Goal: Task Accomplishment & Management: Manage account settings

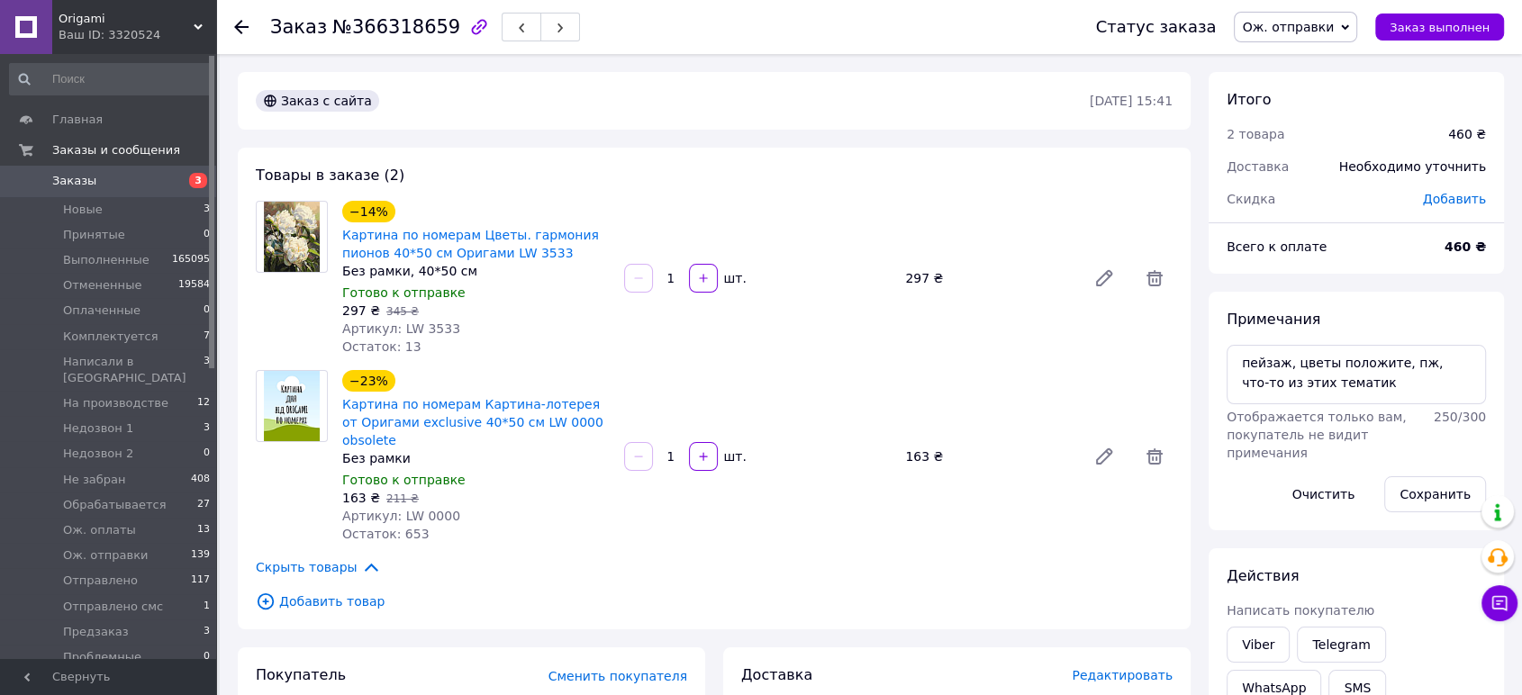
click at [135, 182] on span "Заказы" at bounding box center [109, 181] width 114 height 16
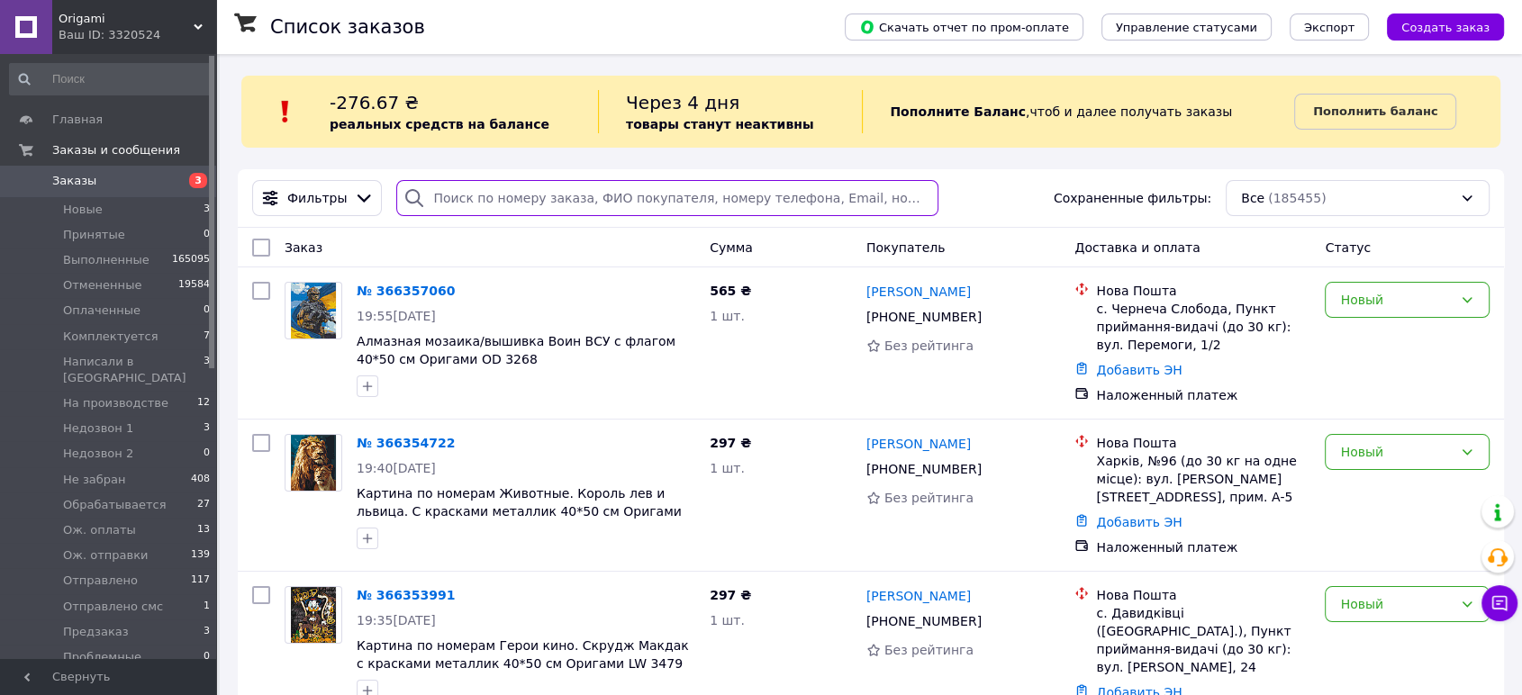
paste input "[PHONE_NUMBER]"
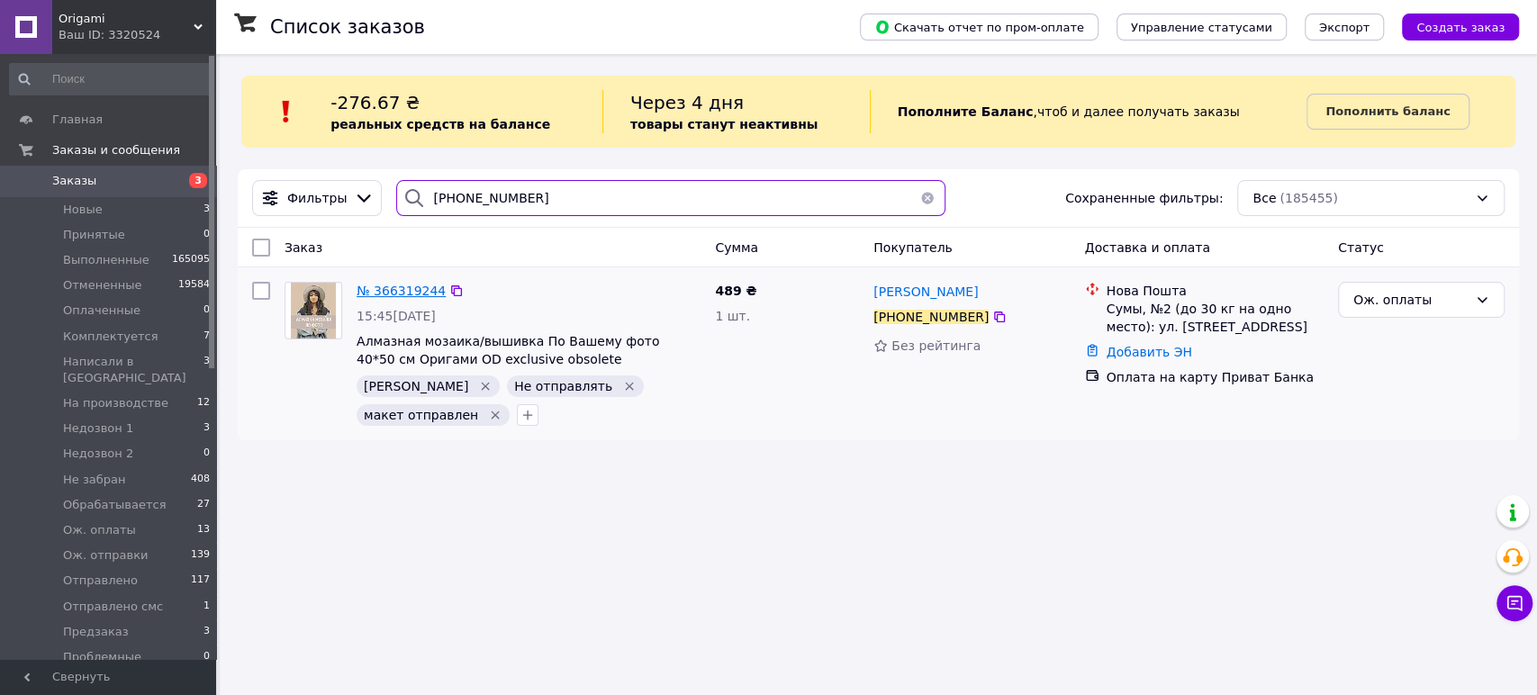
type input "[PHONE_NUMBER]"
click at [382, 289] on span "№ 366319244" at bounding box center [401, 291] width 89 height 14
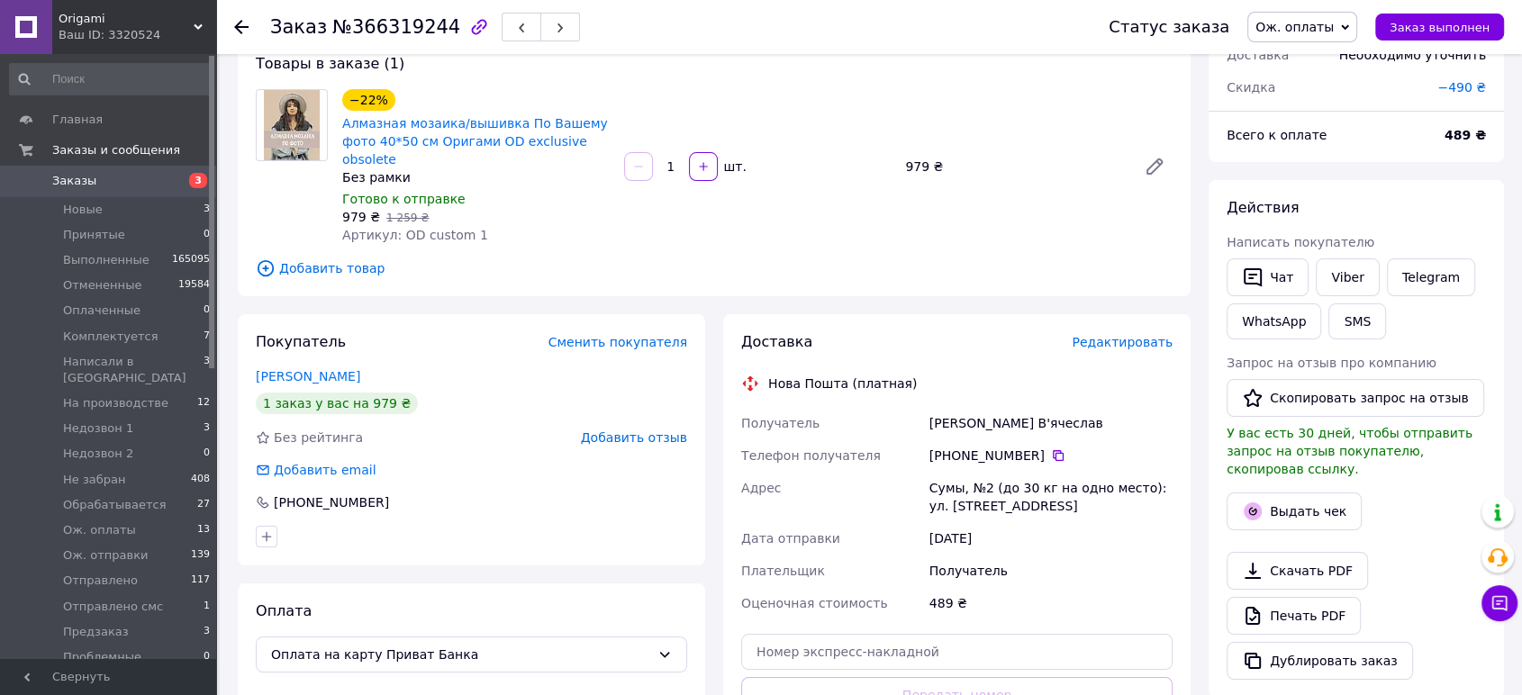
scroll to position [200, 0]
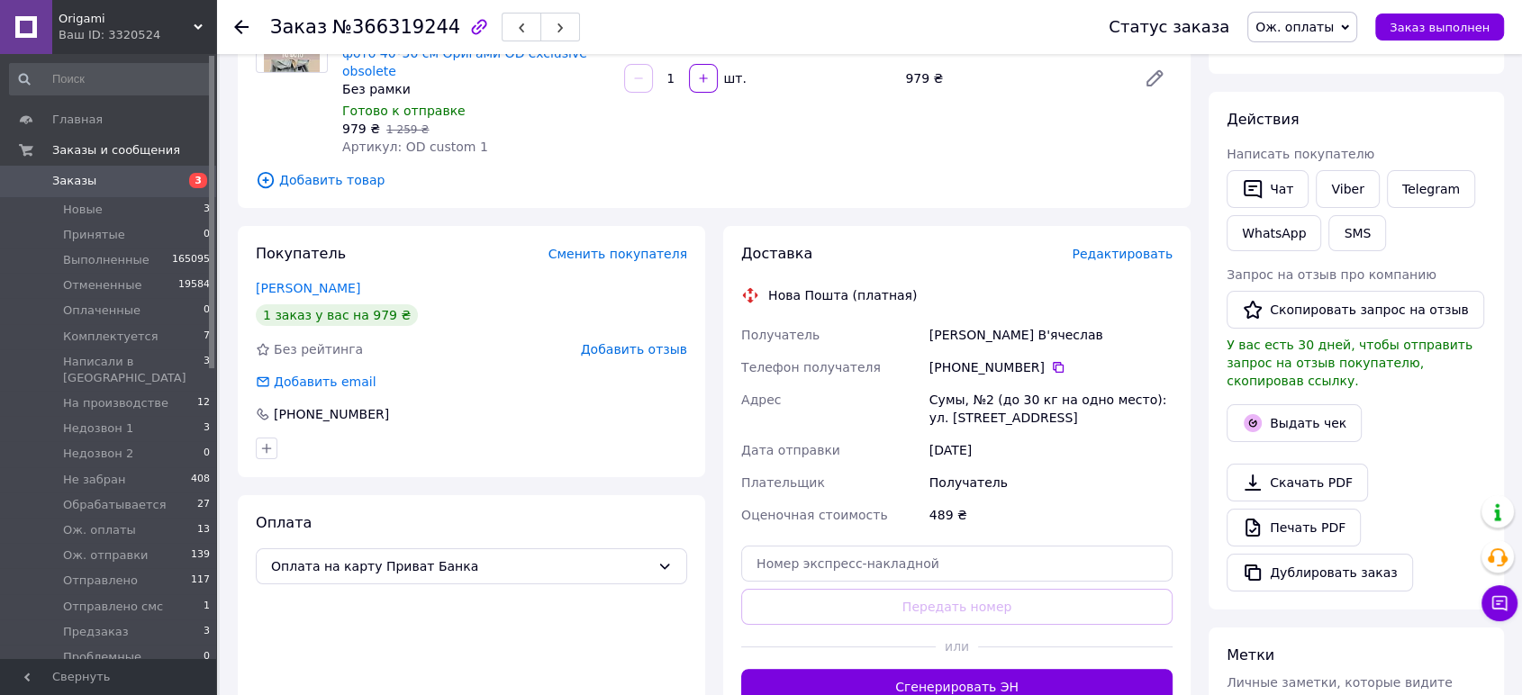
click at [1333, 27] on span "Ож. оплаты" at bounding box center [1294, 27] width 78 height 14
click at [1104, 247] on span "Редактировать" at bounding box center [1121, 254] width 101 height 14
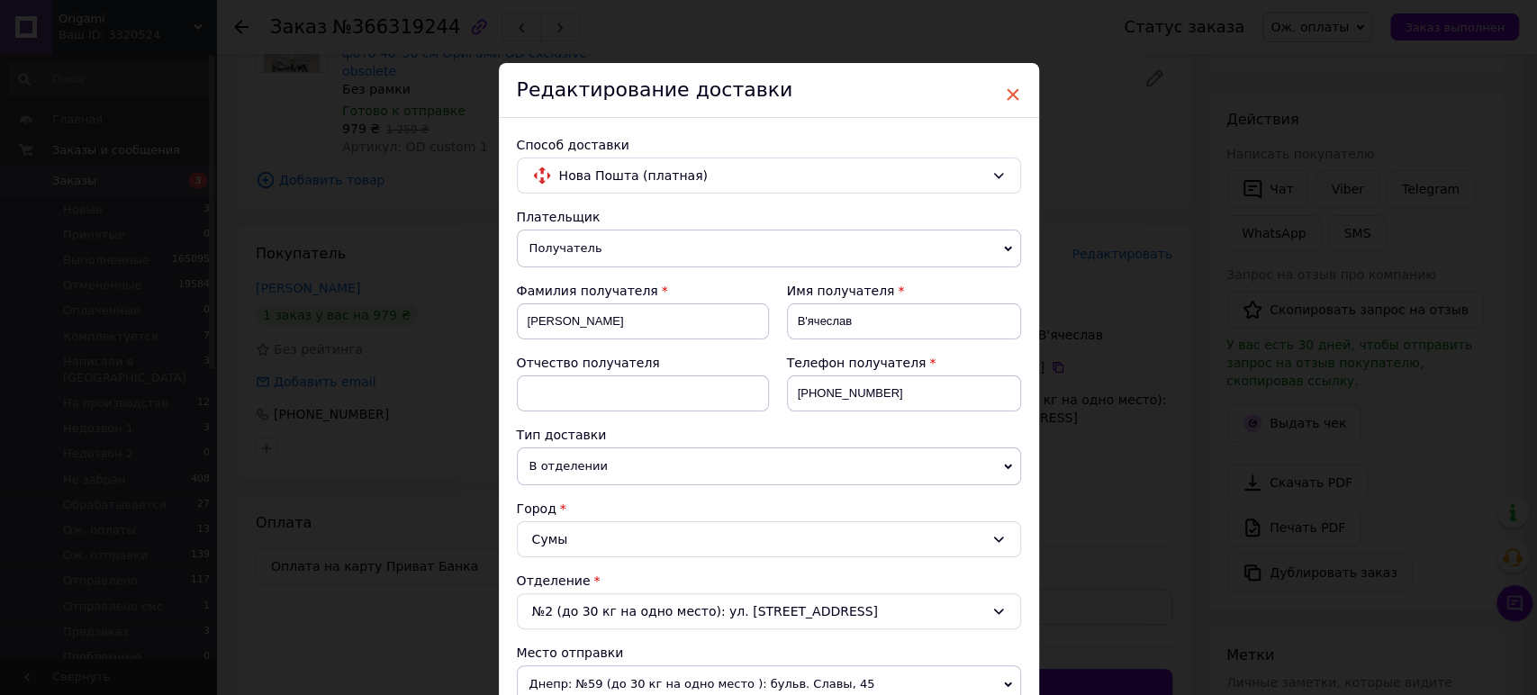
click at [1011, 85] on span "×" at bounding box center [1013, 94] width 16 height 31
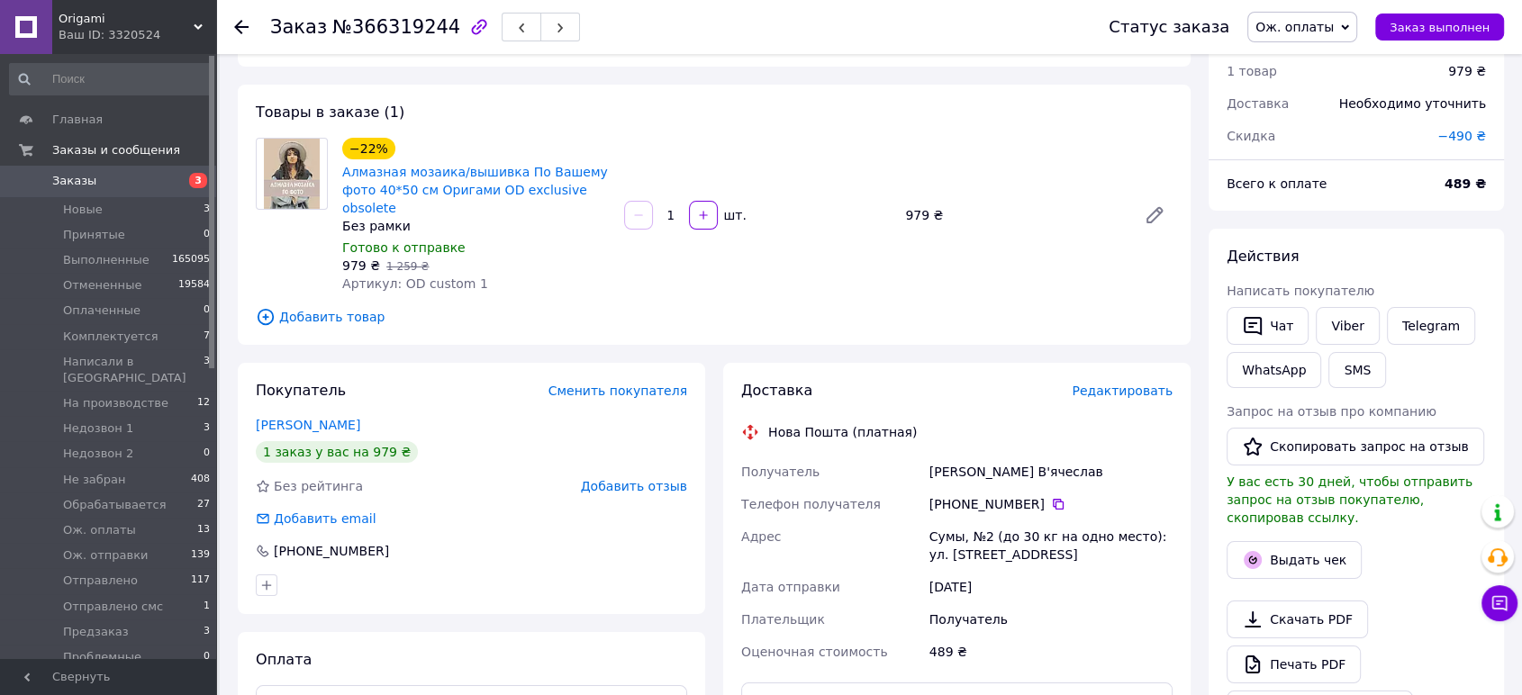
scroll to position [0, 0]
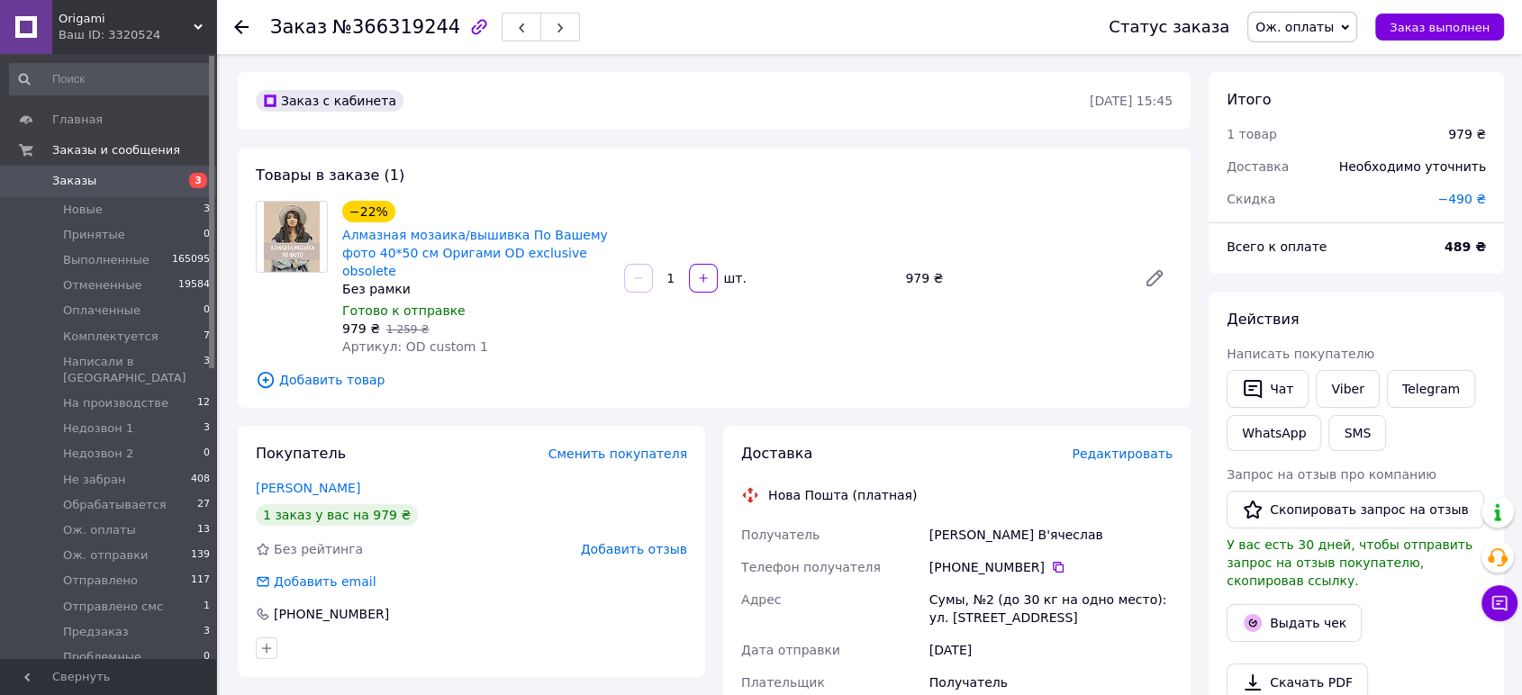
click at [1469, 196] on span "−490 ₴" at bounding box center [1461, 199] width 49 height 14
click at [1329, 268] on input "490" at bounding box center [1337, 272] width 106 height 36
type input "4"
click at [1334, 328] on button "Сбросить" at bounding box center [1329, 322] width 90 height 36
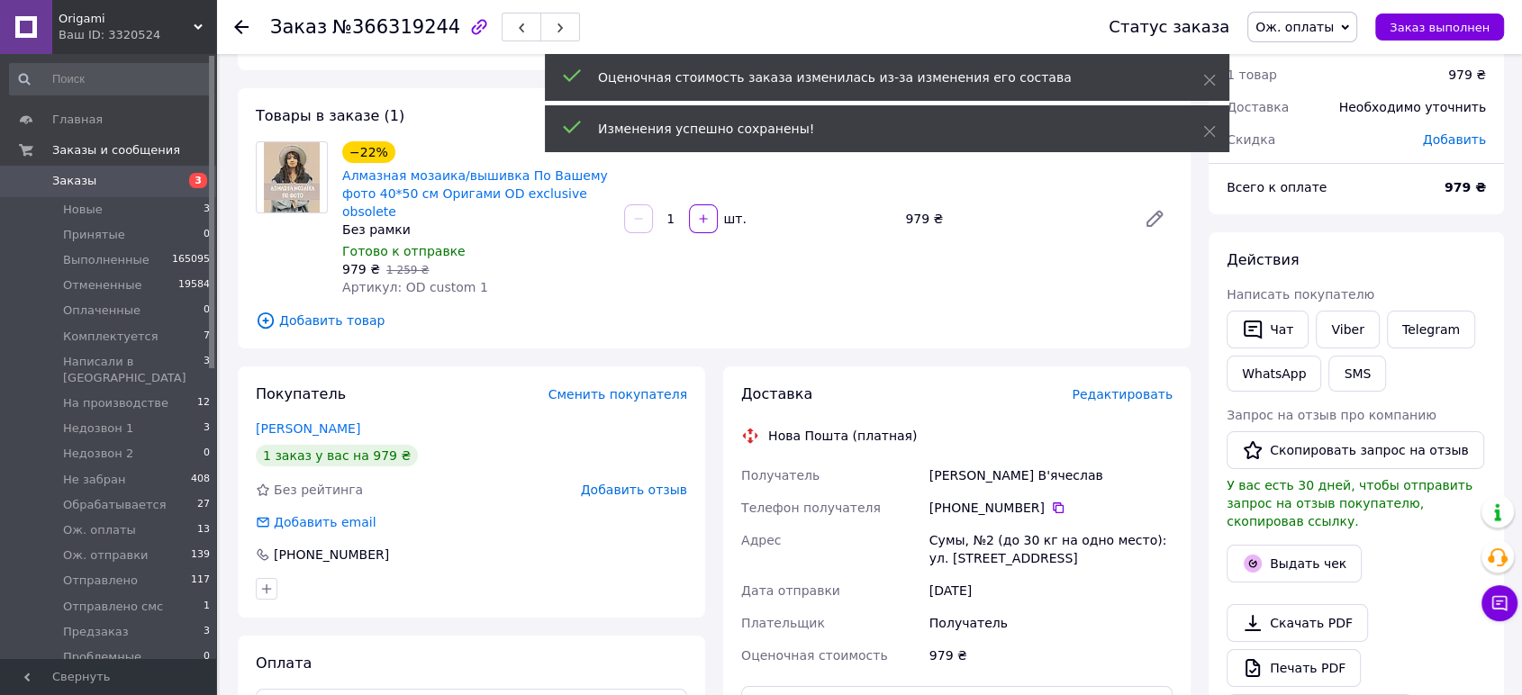
scroll to position [200, 0]
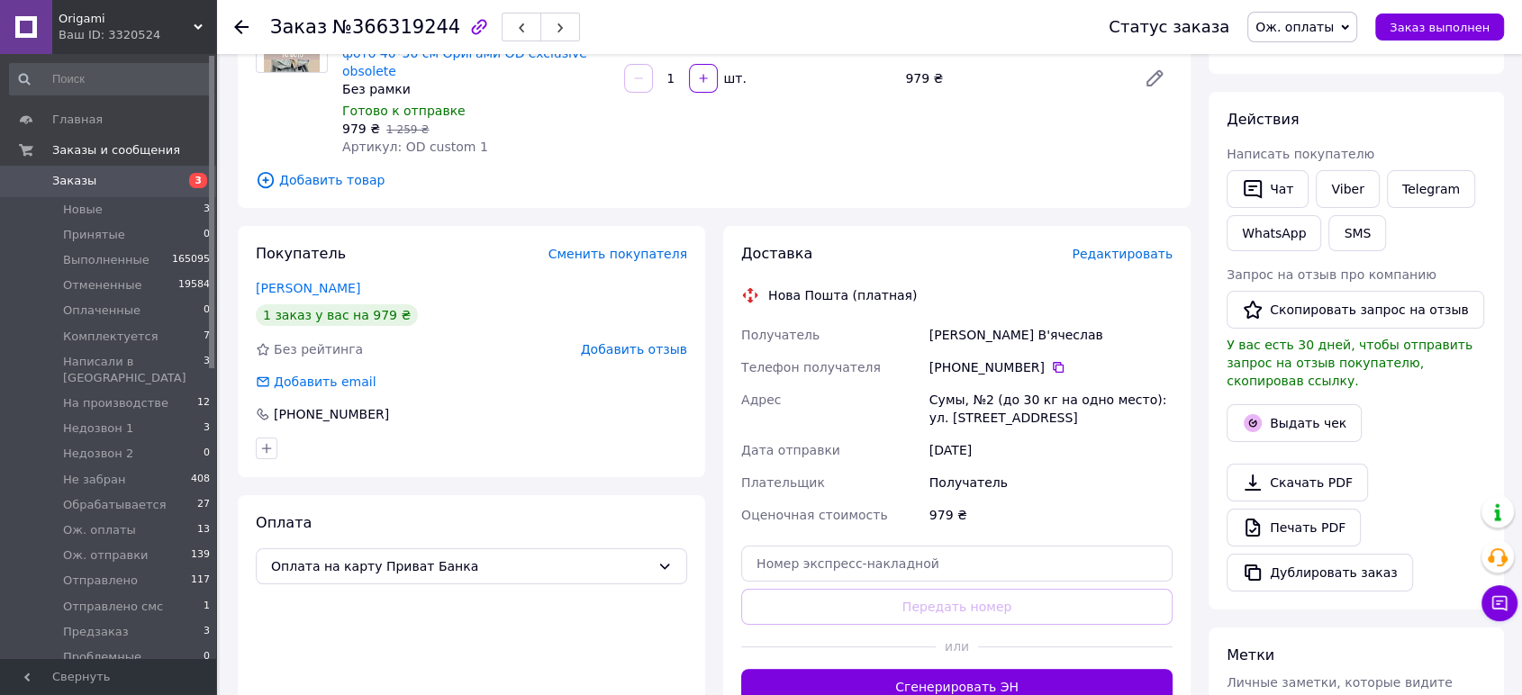
click at [1306, 22] on span "Ож. оплаты" at bounding box center [1294, 27] width 78 height 14
click at [1312, 182] on li "Товар под заказ" at bounding box center [1355, 178] width 215 height 27
click at [146, 178] on span "Заказы" at bounding box center [109, 181] width 114 height 16
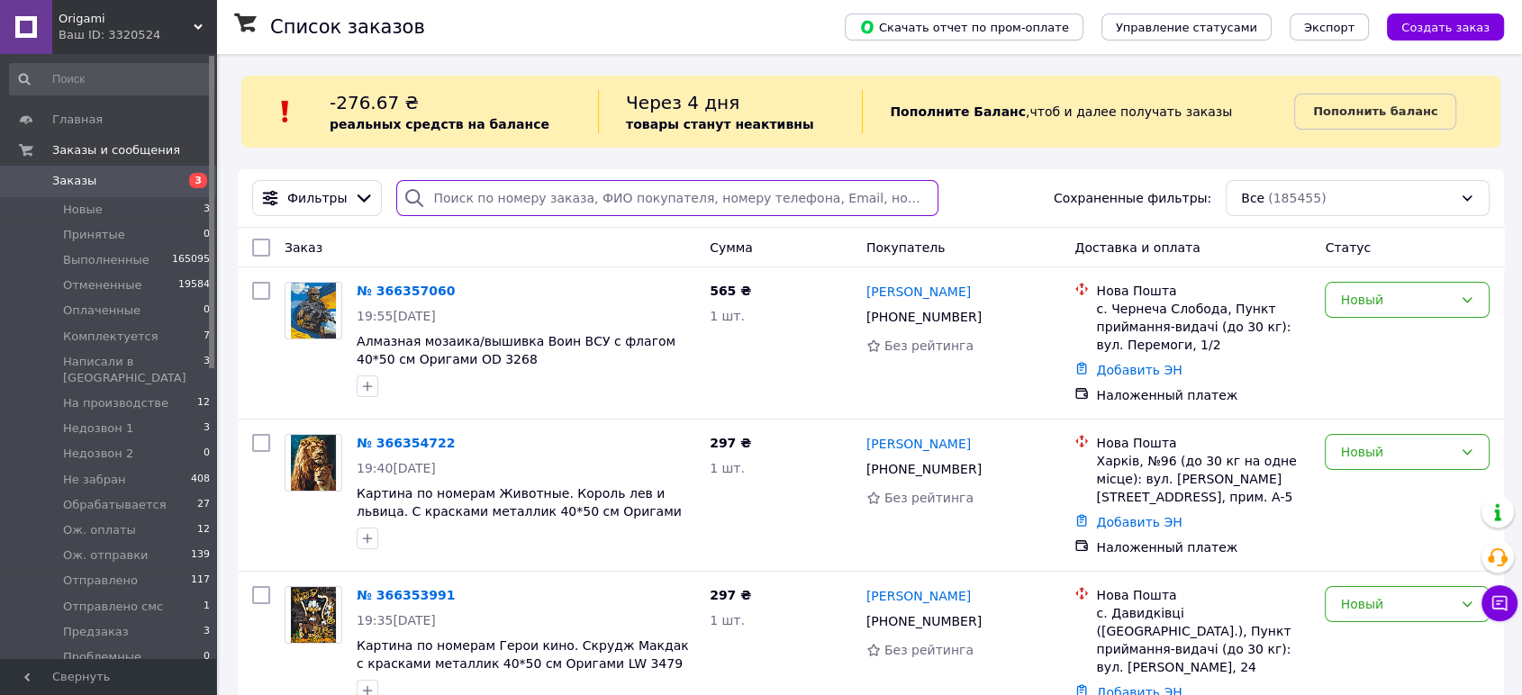
paste input "[PHONE_NUMBER]"
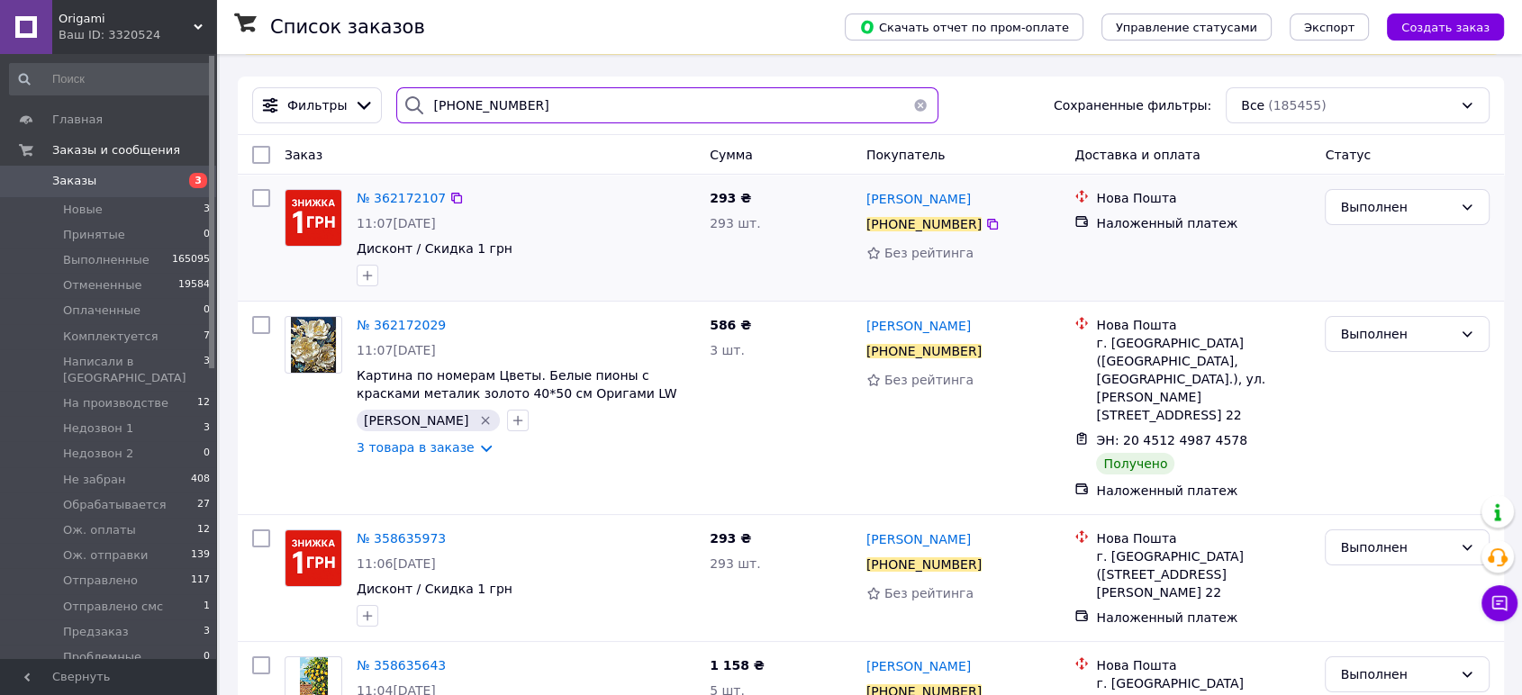
scroll to position [100, 0]
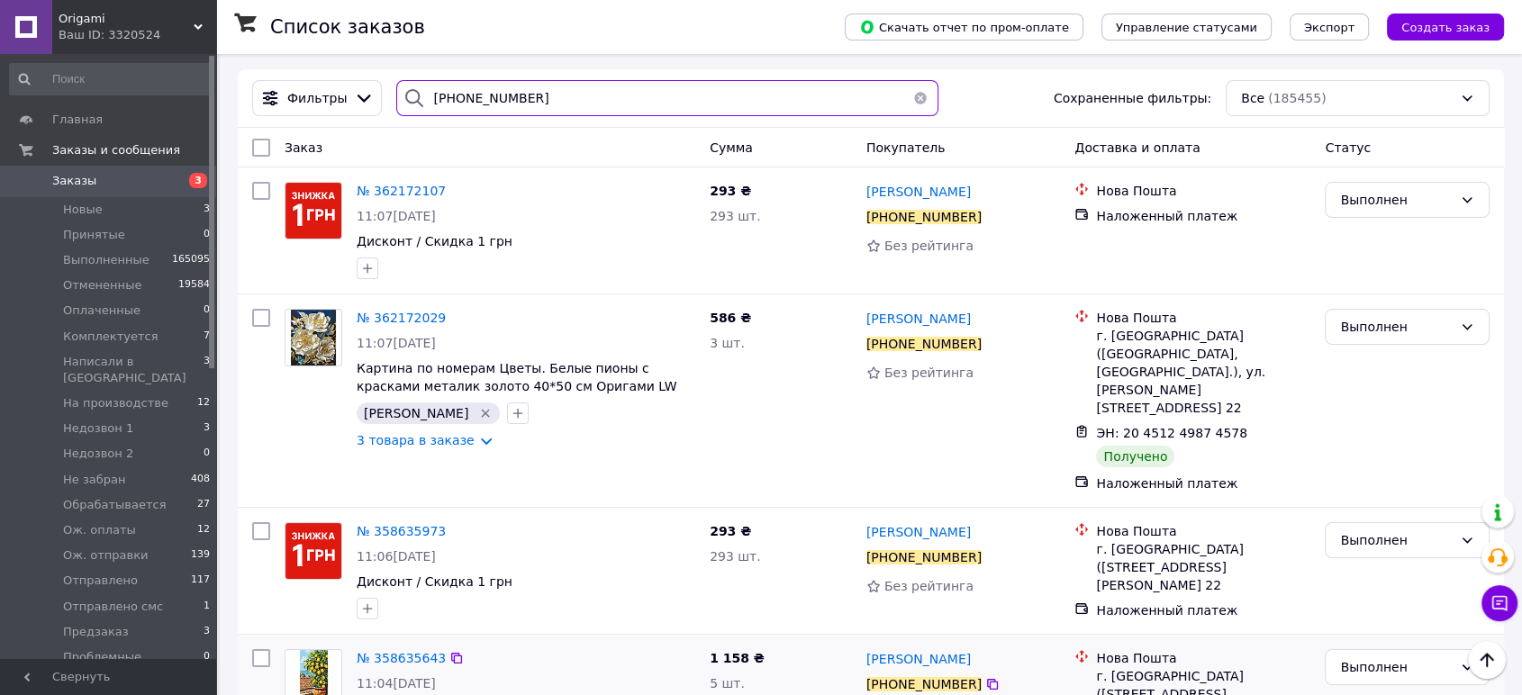
type input "[PHONE_NUMBER]"
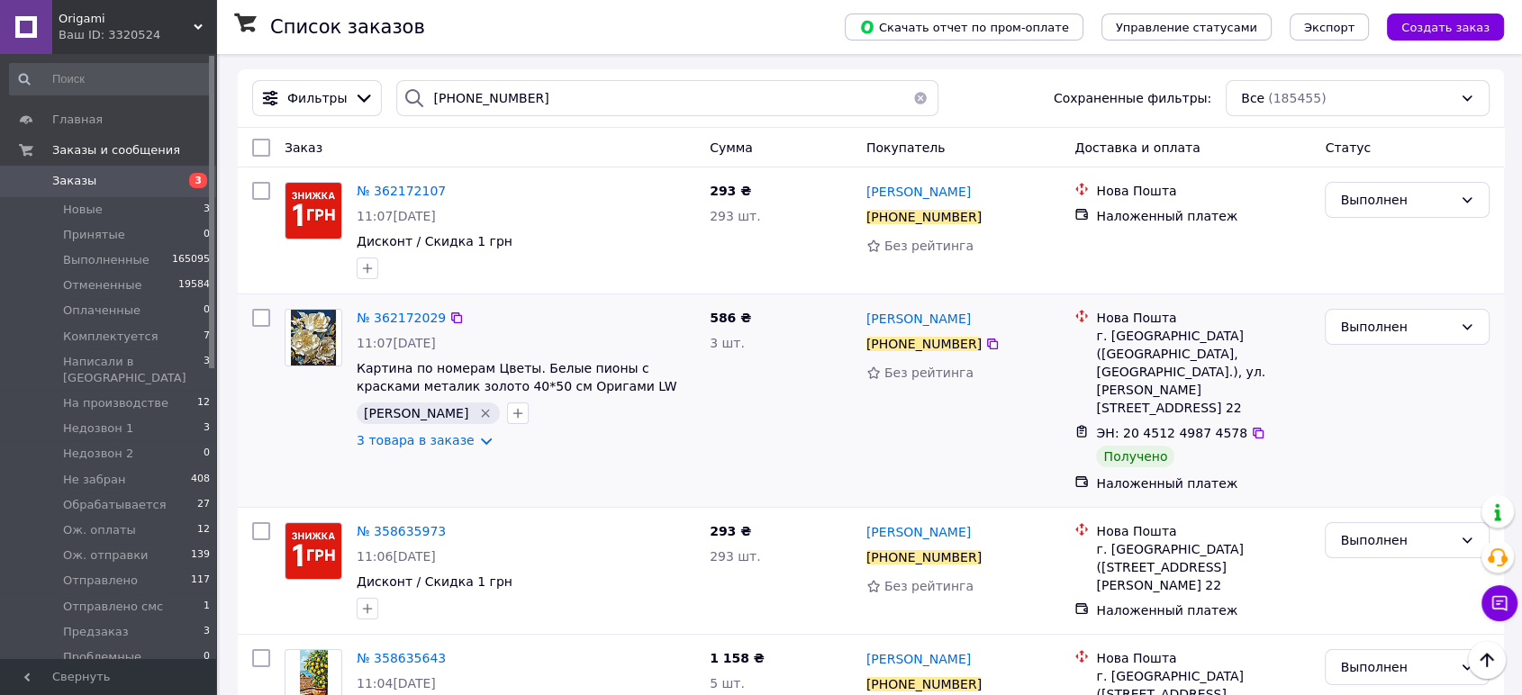
click at [1387, 397] on div "Выполнен" at bounding box center [1406, 401] width 179 height 198
click at [86, 522] on span "Ож. оплаты" at bounding box center [99, 530] width 73 height 16
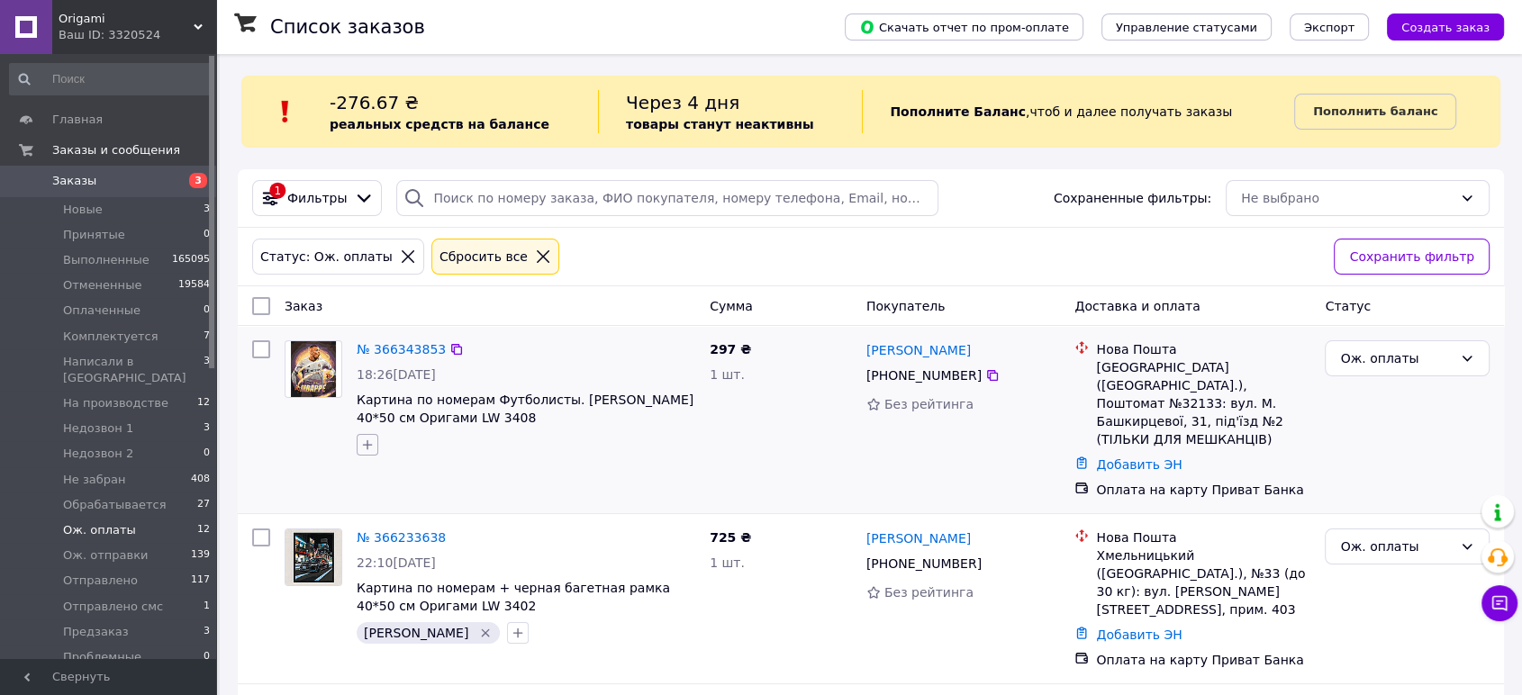
click at [367, 447] on icon "button" at bounding box center [367, 445] width 14 height 14
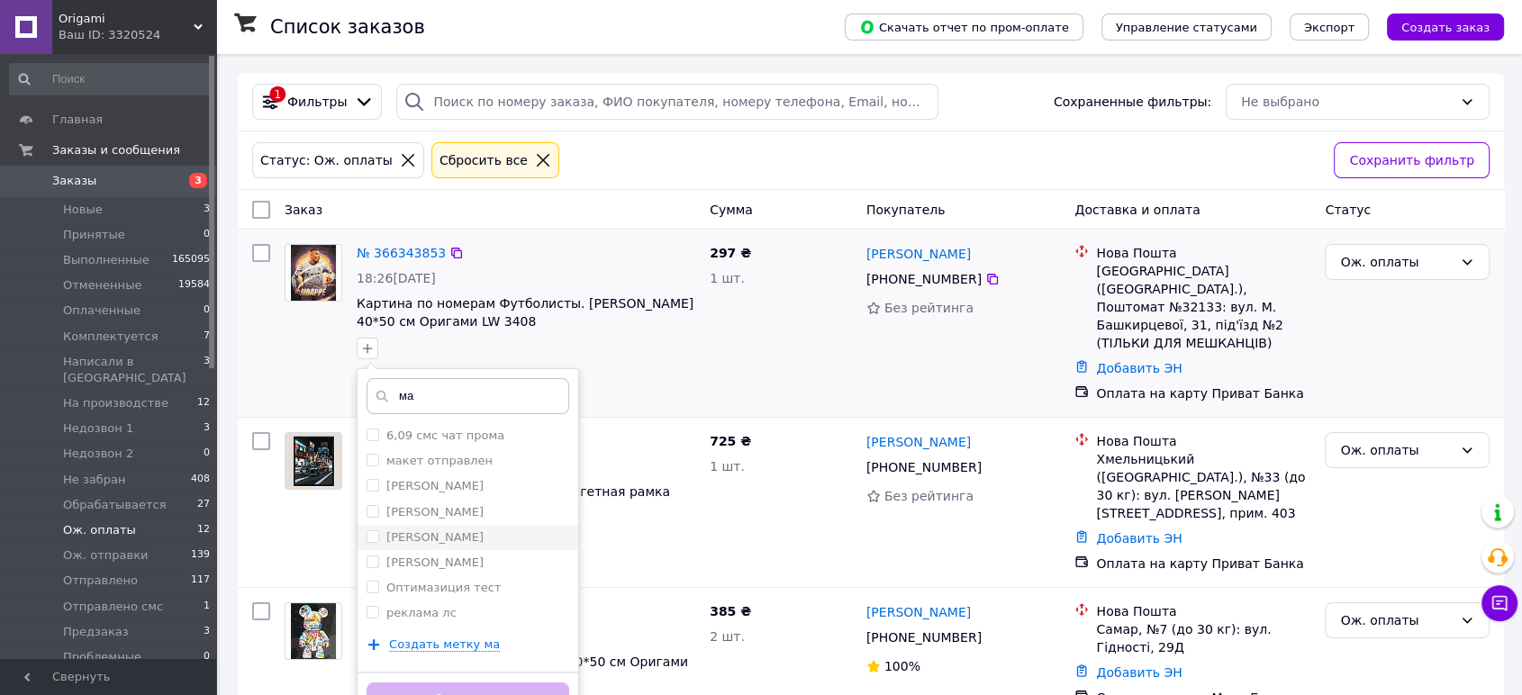
scroll to position [100, 0]
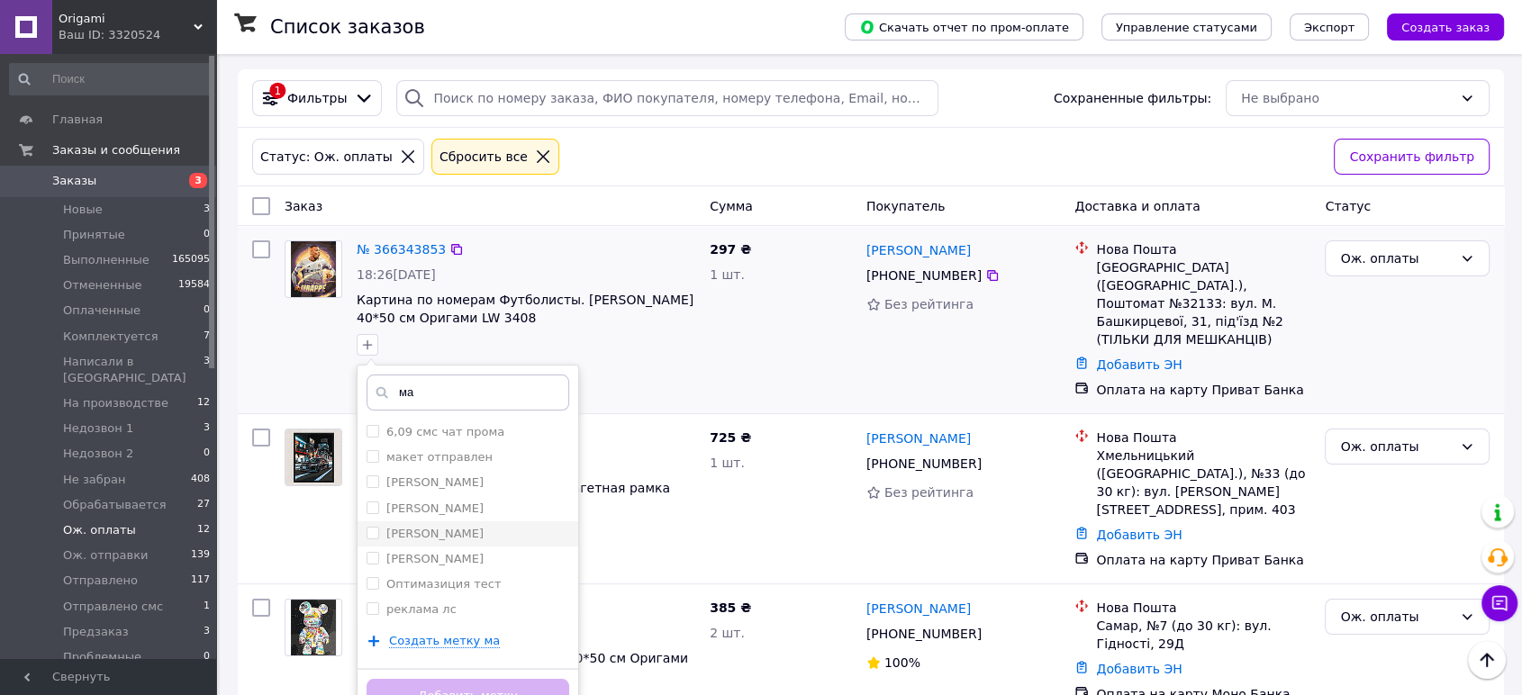
type input "ма"
click at [374, 534] on input "[PERSON_NAME]" at bounding box center [372, 533] width 12 height 12
checkbox input "true"
click at [438, 680] on button "Добавить метку" at bounding box center [467, 696] width 203 height 35
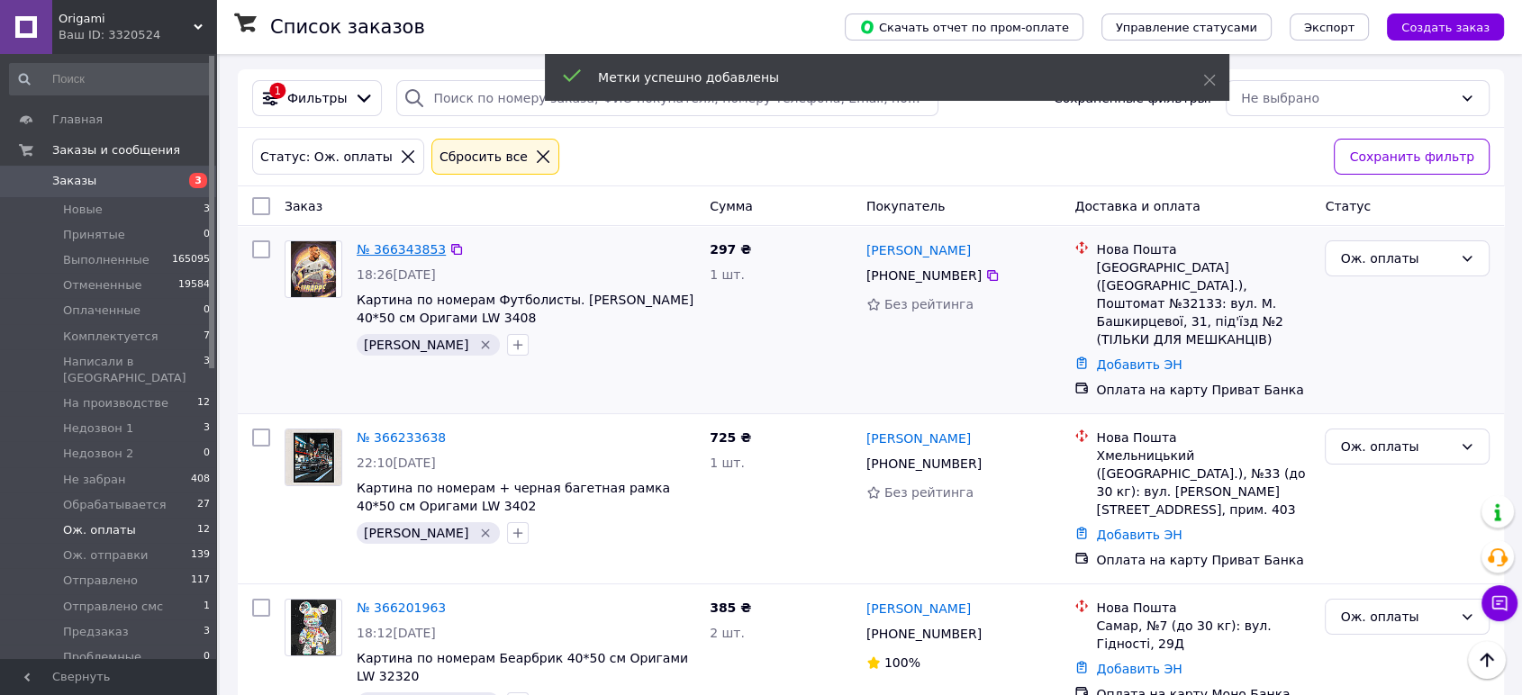
click at [407, 252] on link "№ 366343853" at bounding box center [401, 249] width 89 height 14
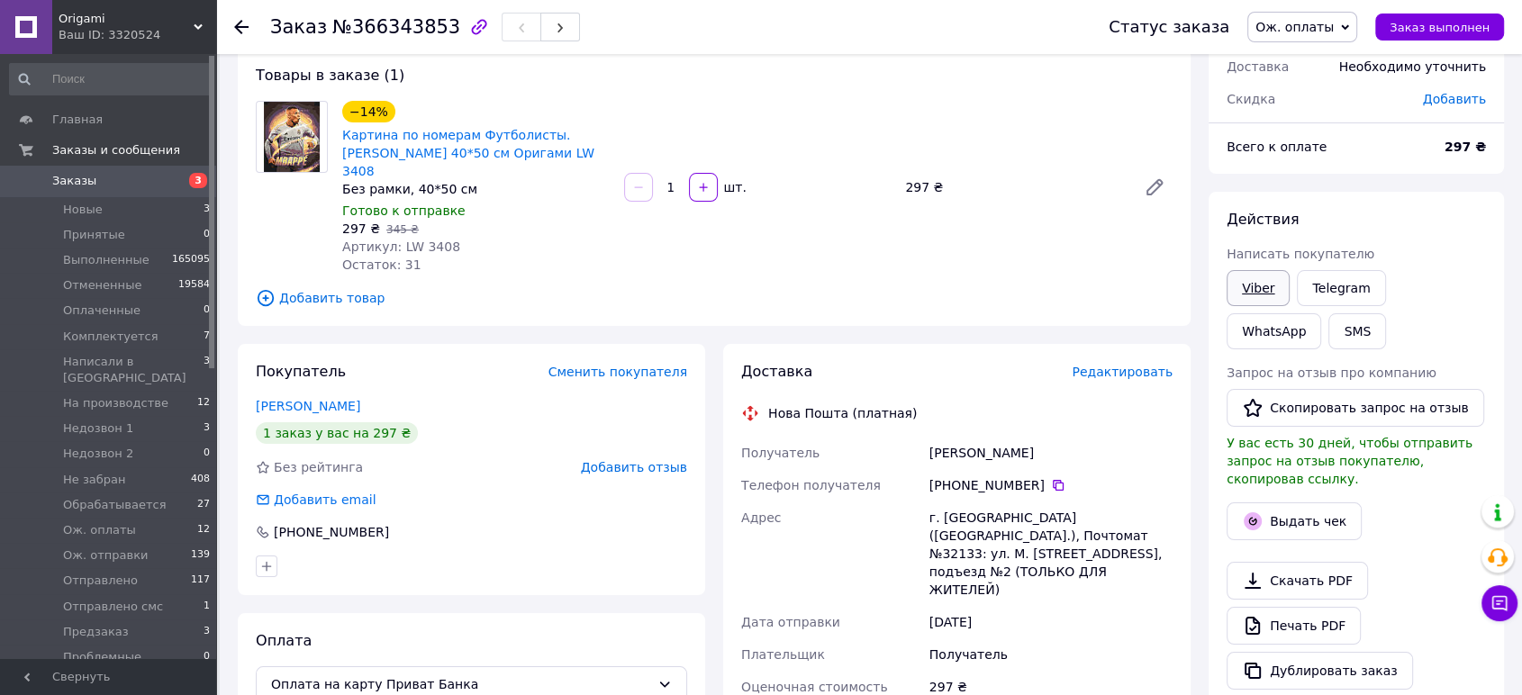
click at [1249, 294] on link "Viber" at bounding box center [1257, 288] width 63 height 36
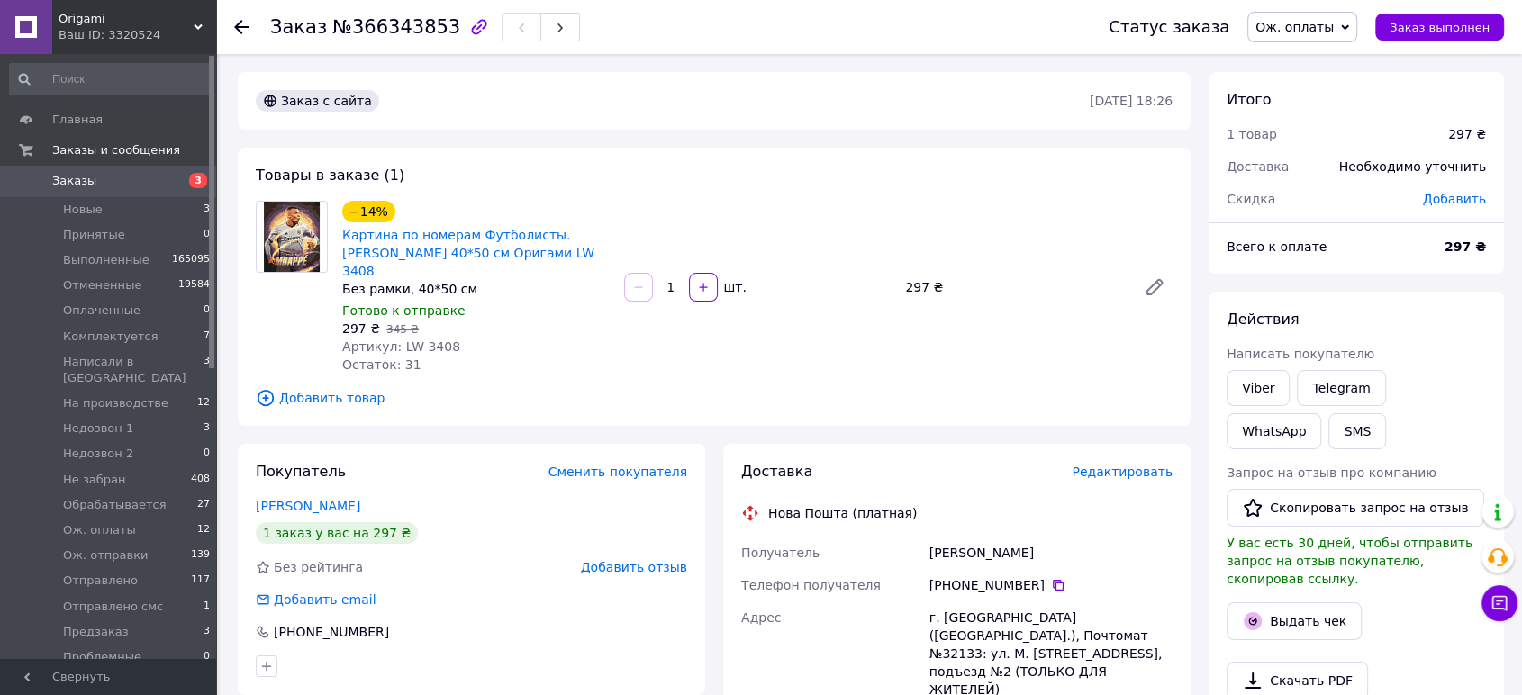
click at [86, 185] on span "Заказы" at bounding box center [74, 181] width 44 height 16
